Goal: Information Seeking & Learning: Check status

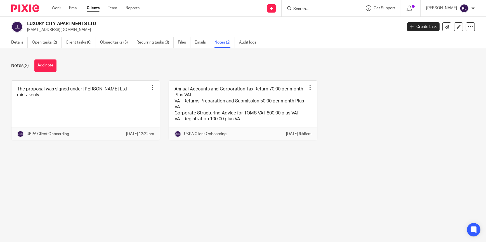
click at [262, 171] on main "LUXURY CITY APARTMENTS LTD adnan19_ali@hotmail.co.uk Create task Update from Co…" at bounding box center [243, 121] width 486 height 242
click at [55, 8] on link "Work" at bounding box center [56, 8] width 9 height 6
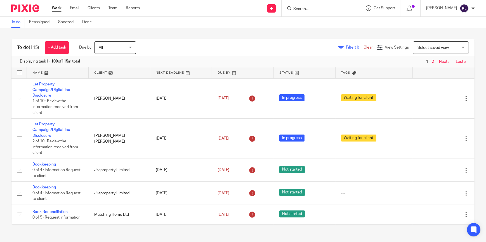
click at [305, 7] on input "Search" at bounding box center [318, 9] width 50 height 5
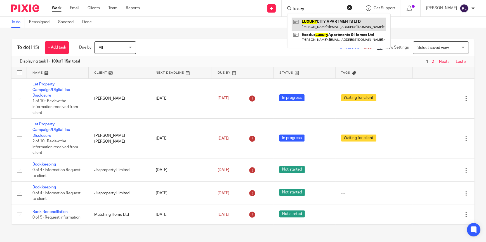
type input "luxury"
click at [324, 24] on link at bounding box center [339, 24] width 94 height 13
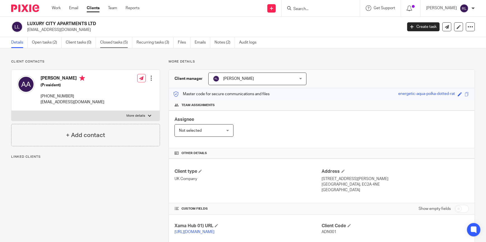
click at [118, 44] on link "Closed tasks (5)" at bounding box center [116, 42] width 32 height 11
click at [120, 45] on link "Closed tasks (5)" at bounding box center [116, 42] width 32 height 11
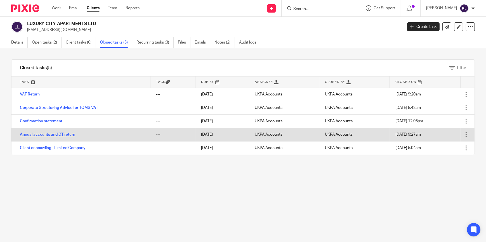
click at [60, 133] on link "Annual accounts and CT return" at bounding box center [47, 135] width 55 height 4
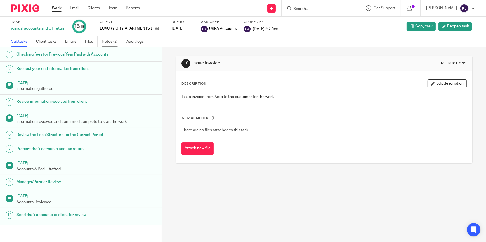
click at [110, 39] on link "Notes (2)" at bounding box center [112, 41] width 20 height 11
click at [159, 29] on div "LUXURY CITY APARTMENTS LTD" at bounding box center [132, 29] width 65 height 6
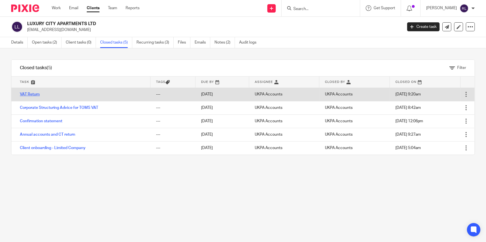
click at [34, 95] on link "VAT Return" at bounding box center [30, 95] width 20 height 4
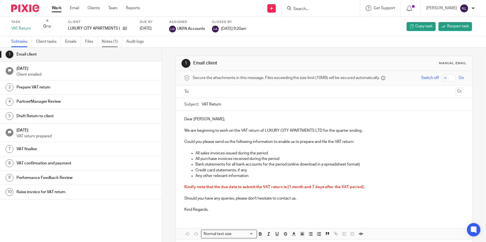
click at [106, 42] on link "Notes (1)" at bounding box center [112, 41] width 20 height 11
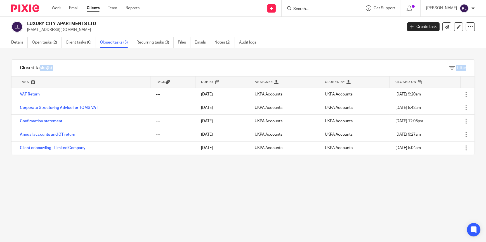
drag, startPoint x: 11, startPoint y: 55, endPoint x: 65, endPoint y: 80, distance: 59.8
click at [65, 80] on div "Filter tasks Only show tasks matching all of these conditions 1 Task name Is Is…" at bounding box center [243, 145] width 486 height 194
drag, startPoint x: 64, startPoint y: 79, endPoint x: 51, endPoint y: 70, distance: 15.2
click at [51, 70] on h1 "Closed tasks (5)" at bounding box center [36, 68] width 32 height 6
drag, startPoint x: 54, startPoint y: 68, endPoint x: 12, endPoint y: 72, distance: 42.2
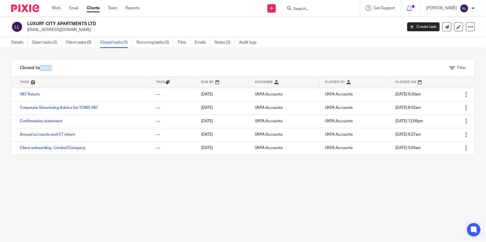
click at [12, 72] on div "Closed tasks (5)" at bounding box center [35, 68] width 49 height 16
drag, startPoint x: 12, startPoint y: 72, endPoint x: 12, endPoint y: 62, distance: 10.6
click at [12, 62] on div "Closed tasks (5)" at bounding box center [35, 68] width 49 height 16
drag, startPoint x: 19, startPoint y: 67, endPoint x: 56, endPoint y: 69, distance: 36.7
click at [56, 69] on div "Closed tasks (5)" at bounding box center [35, 68] width 49 height 16
